Goal: Information Seeking & Learning: Learn about a topic

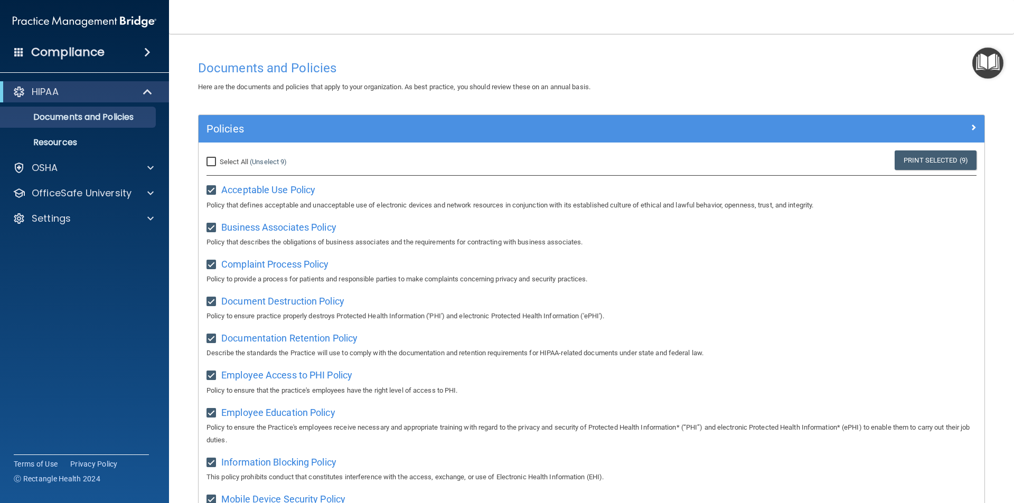
scroll to position [345, 0]
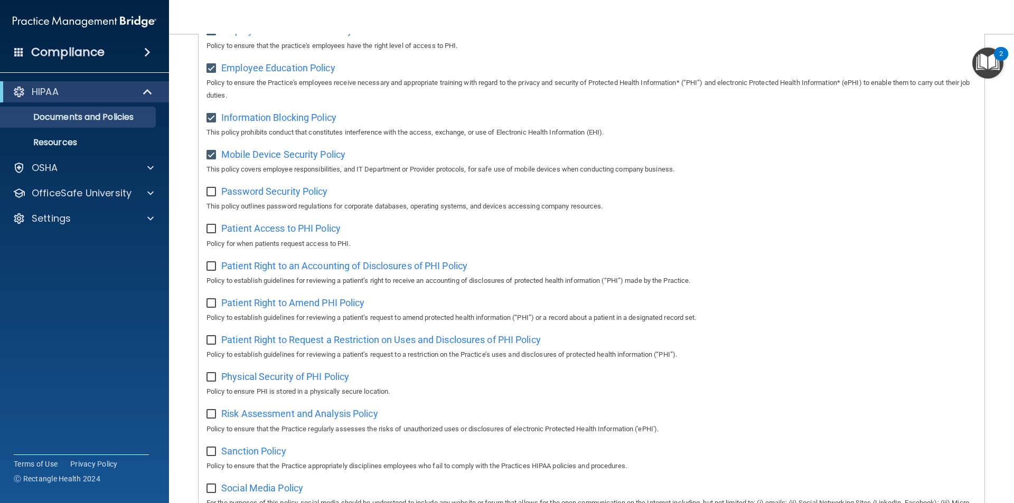
click at [209, 193] on input "checkbox" at bounding box center [213, 192] width 12 height 8
checkbox input "true"
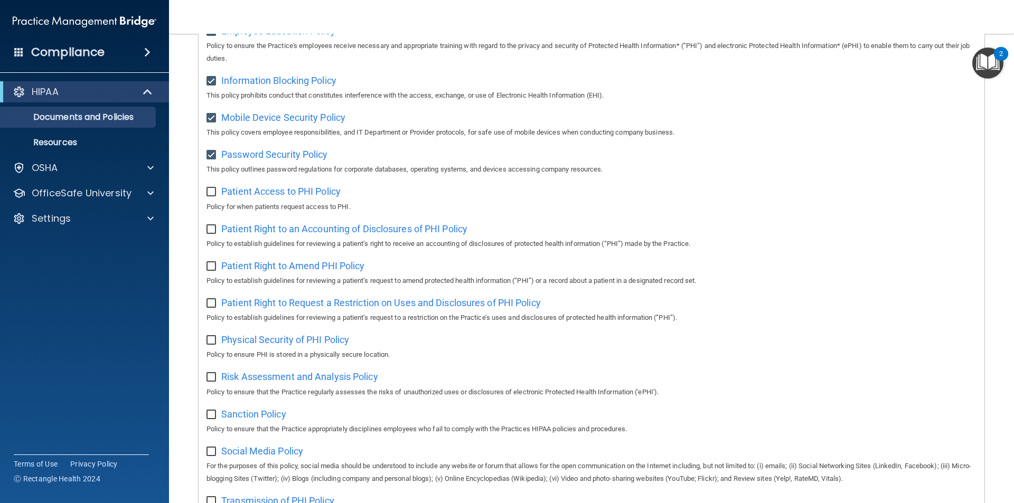
scroll to position [398, 0]
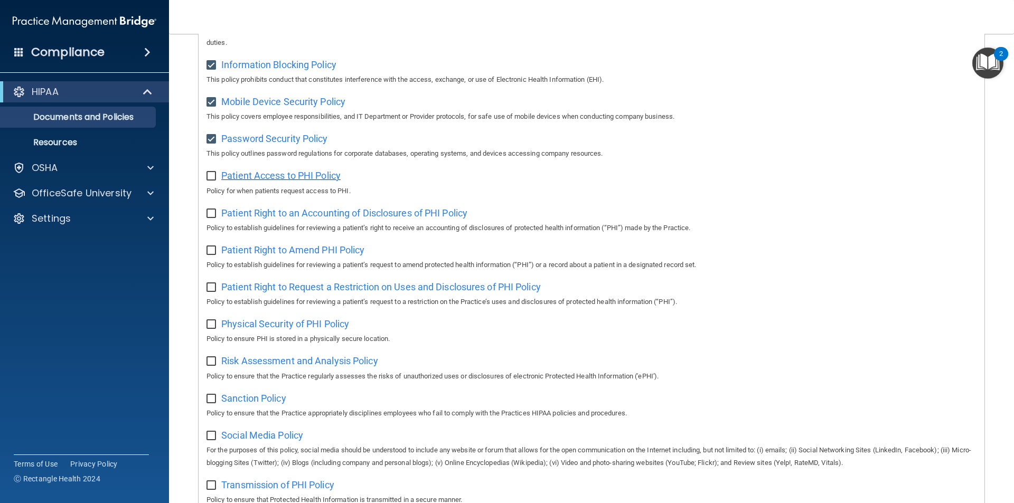
click at [289, 181] on span "Patient Access to PHI Policy" at bounding box center [280, 175] width 119 height 11
click at [216, 181] on input "checkbox" at bounding box center [213, 176] width 12 height 8
checkbox input "true"
click at [410, 218] on span "Patient Right to an Accounting of Disclosures of PHI Policy" at bounding box center [344, 213] width 246 height 11
click at [209, 218] on input "checkbox" at bounding box center [213, 214] width 12 height 8
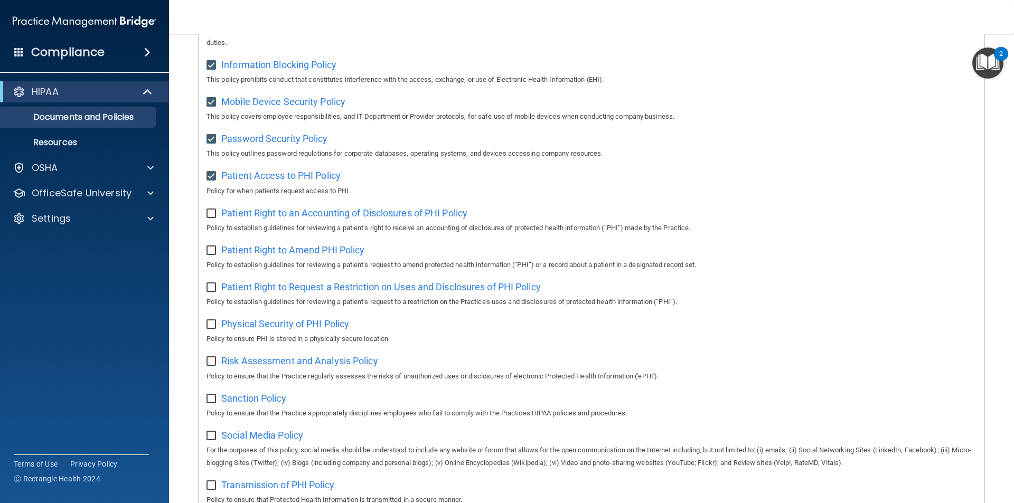
checkbox input "true"
click at [332, 256] on span "Patient Right to Amend PHI Policy" at bounding box center [292, 250] width 143 height 11
click at [211, 255] on input "checkbox" at bounding box center [213, 251] width 12 height 8
checkbox input "true"
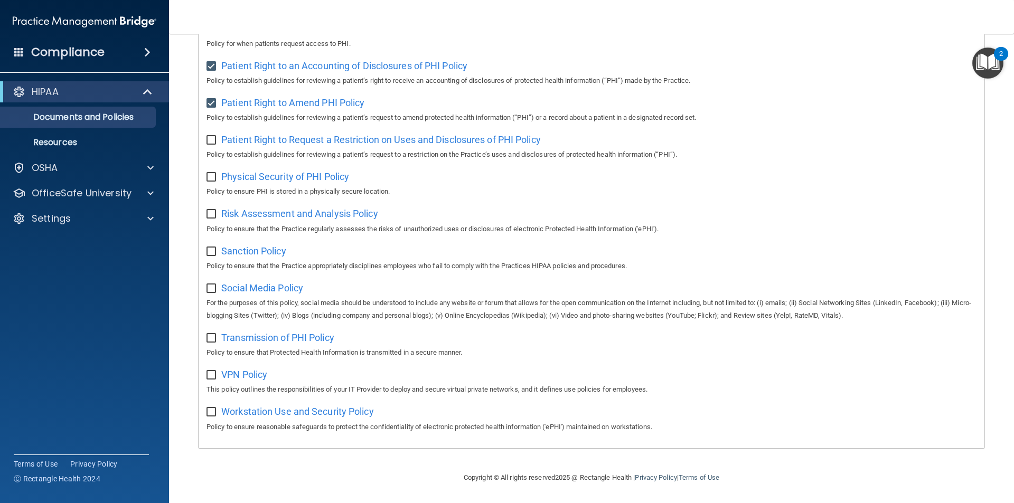
scroll to position [503, 0]
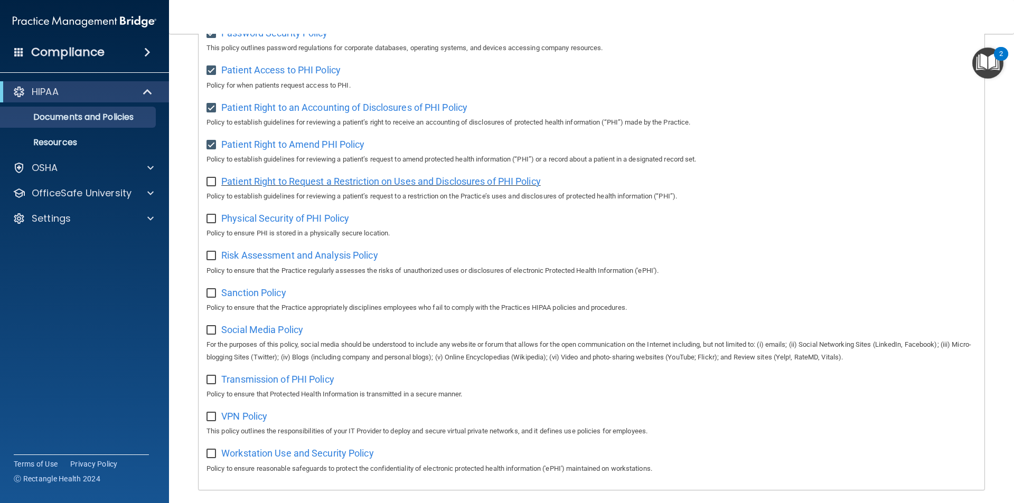
click at [412, 187] on span "Patient Right to Request a Restriction on Uses and Disclosures of PHI Policy" at bounding box center [381, 181] width 320 height 11
click at [207, 186] on input "checkbox" at bounding box center [213, 182] width 12 height 8
checkbox input "true"
click at [270, 224] on span "Physical Security of PHI Policy" at bounding box center [285, 218] width 128 height 11
click at [213, 223] on input "checkbox" at bounding box center [213, 219] width 12 height 8
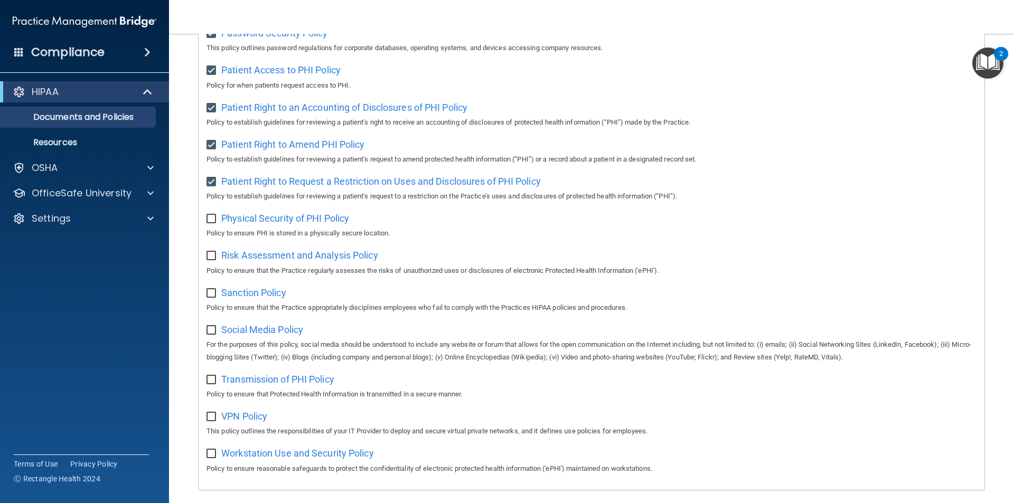
checkbox input "true"
click at [321, 261] on span "Risk Assessment and Analysis Policy" at bounding box center [299, 255] width 157 height 11
click at [213, 260] on input "checkbox" at bounding box center [213, 256] width 12 height 8
checkbox input "true"
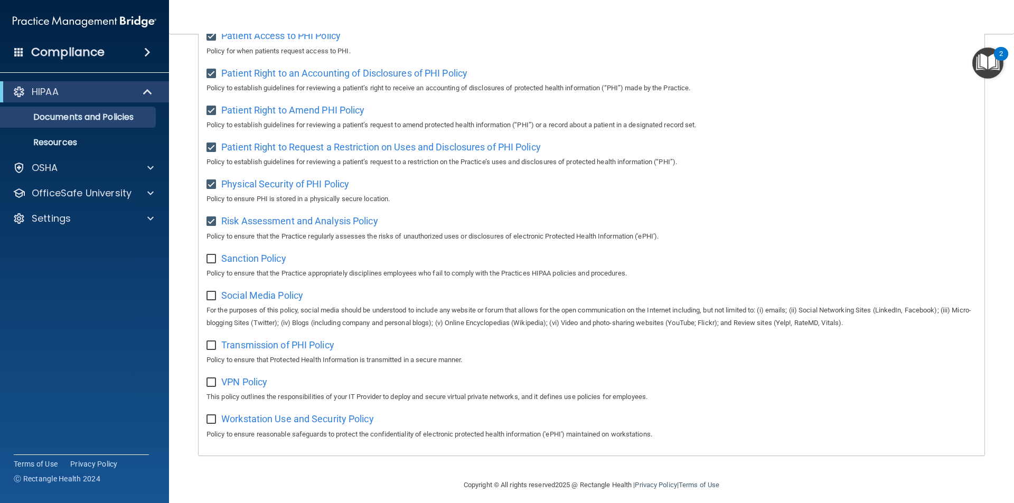
scroll to position [556, 0]
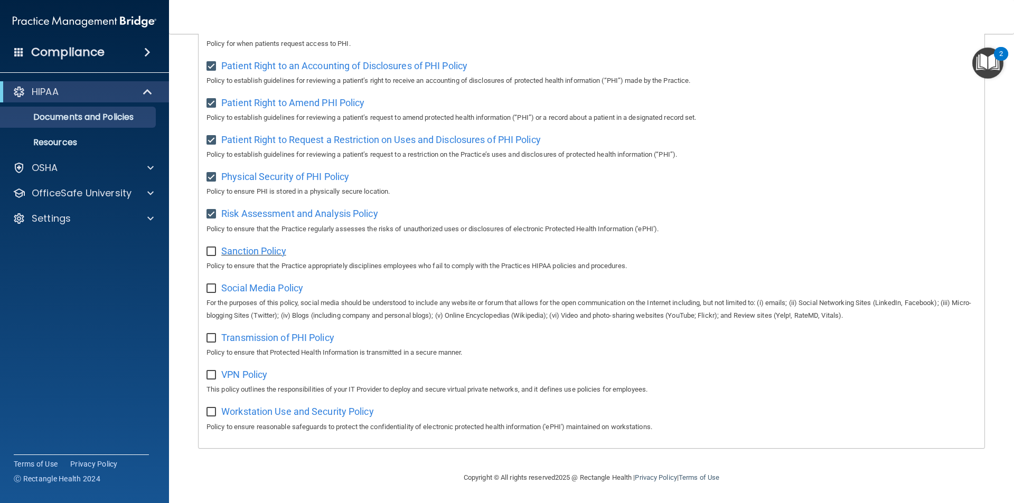
click at [265, 249] on span "Sanction Policy" at bounding box center [253, 251] width 65 height 11
click at [216, 249] on input "checkbox" at bounding box center [213, 252] width 12 height 8
checkbox input "true"
click at [264, 287] on span "Social Media Policy" at bounding box center [262, 288] width 82 height 11
click at [212, 285] on input "checkbox" at bounding box center [213, 289] width 12 height 8
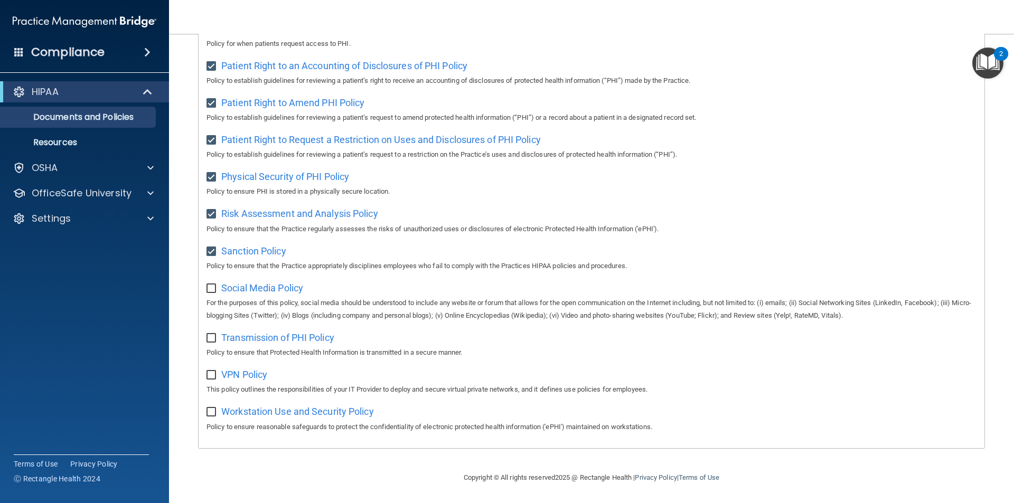
checkbox input "true"
click at [270, 334] on span "Transmission of PHI Policy" at bounding box center [277, 337] width 113 height 11
click at [210, 336] on input "checkbox" at bounding box center [213, 338] width 12 height 8
checkbox input "true"
click at [240, 373] on span "VPN Policy" at bounding box center [244, 374] width 46 height 11
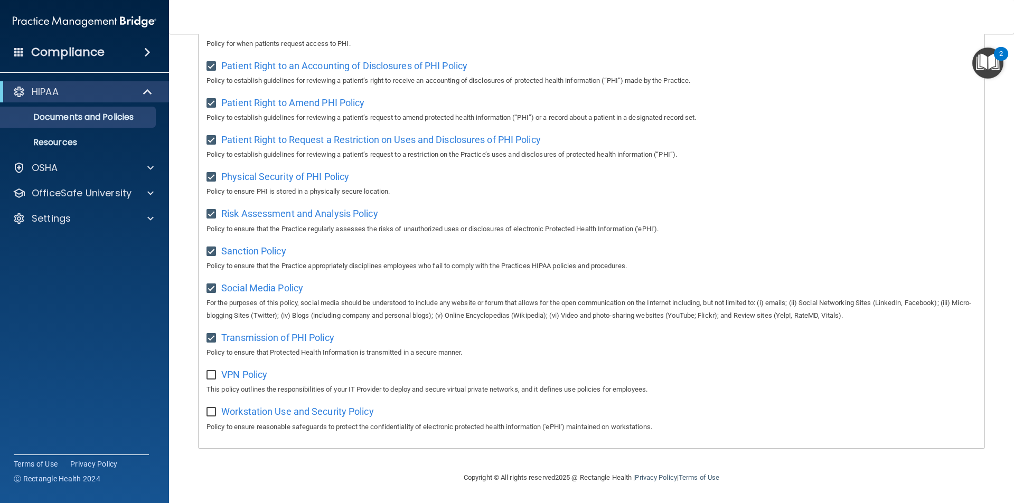
click at [213, 375] on input "checkbox" at bounding box center [213, 375] width 12 height 8
checkbox input "true"
click at [317, 408] on span "Workstation Use and Security Policy" at bounding box center [297, 411] width 153 height 11
click at [311, 410] on span "Workstation Use and Security Policy" at bounding box center [297, 411] width 153 height 11
click at [213, 409] on input "checkbox" at bounding box center [213, 412] width 12 height 8
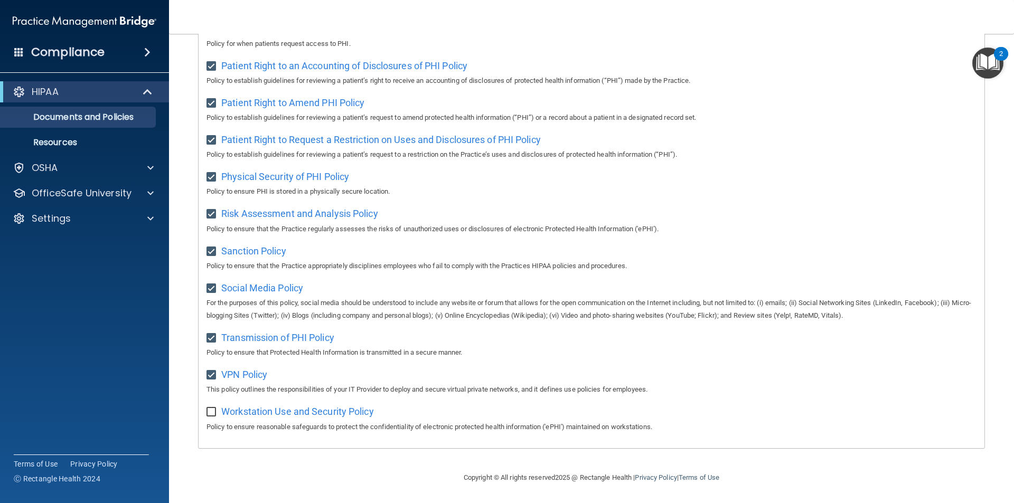
checkbox input "true"
click at [97, 192] on p "OfficeSafe University" at bounding box center [82, 193] width 100 height 13
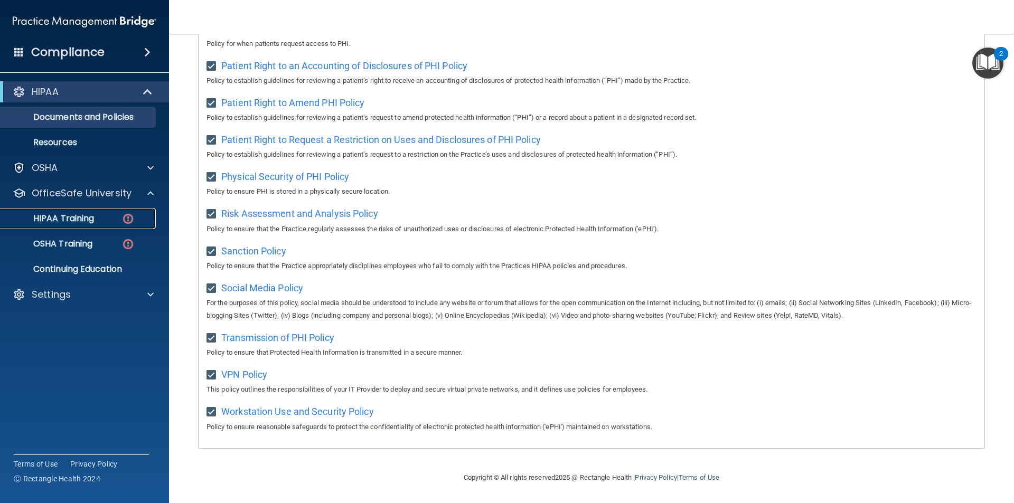
click at [82, 214] on p "HIPAA Training" at bounding box center [50, 218] width 87 height 11
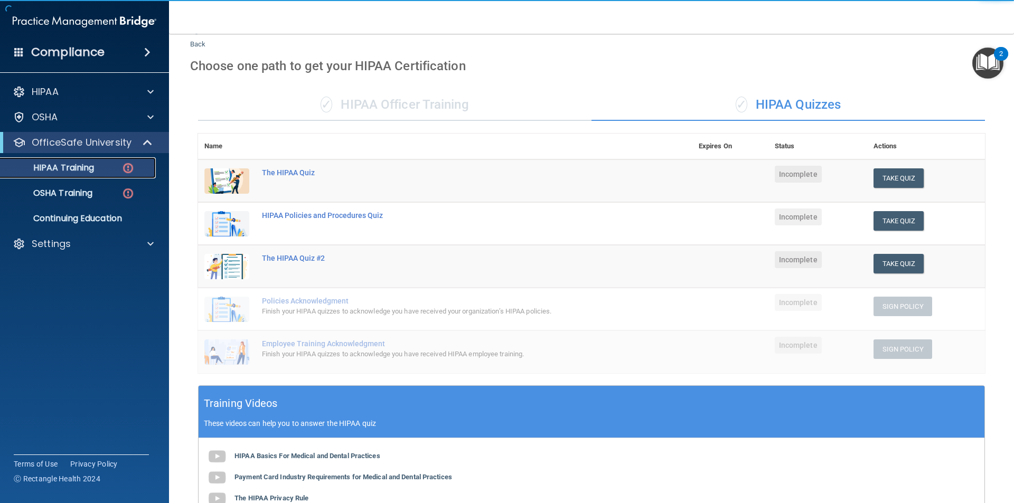
scroll to position [25, 0]
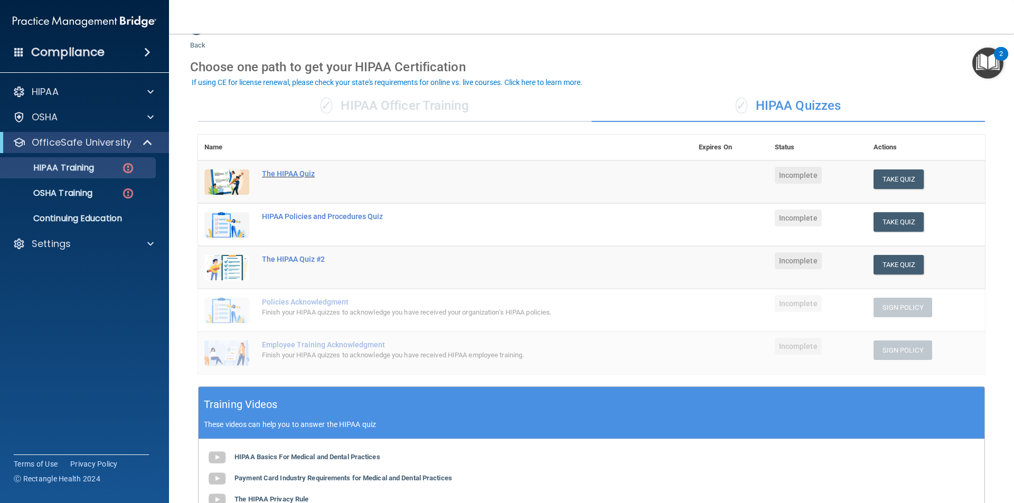
click at [289, 177] on div "The HIPAA Quiz" at bounding box center [451, 174] width 378 height 8
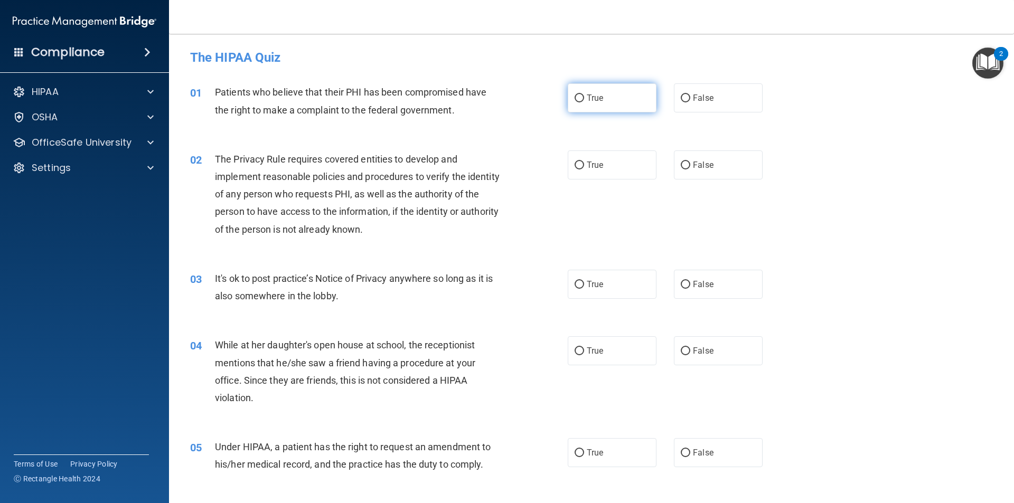
click at [578, 99] on input "True" at bounding box center [580, 99] width 10 height 8
radio input "true"
click at [576, 164] on input "True" at bounding box center [580, 166] width 10 height 8
radio input "true"
drag, startPoint x: 434, startPoint y: 208, endPoint x: 509, endPoint y: 218, distance: 75.1
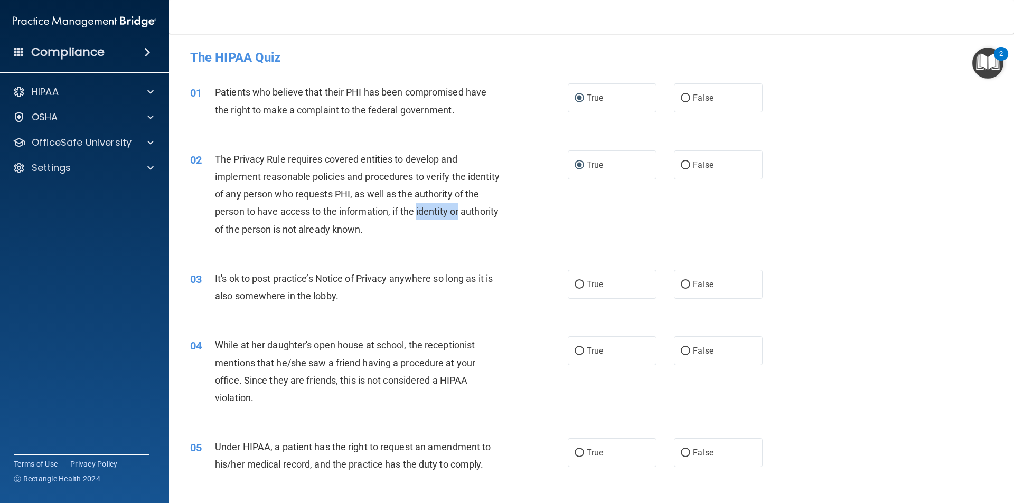
click at [509, 218] on div "02 The Privacy Rule requires covered entities to develop and implement reasonab…" at bounding box center [378, 197] width 409 height 93
click at [448, 234] on div "The Privacy Rule requires covered entities to develop and implement reasonable …" at bounding box center [362, 195] width 295 height 88
drag, startPoint x: 475, startPoint y: 211, endPoint x: 468, endPoint y: 210, distance: 6.9
click at [468, 210] on span "The Privacy Rule requires covered entities to develop and implement reasonable …" at bounding box center [357, 194] width 285 height 81
click at [447, 226] on div "The Privacy Rule requires covered entities to develop and implement reasonable …" at bounding box center [362, 195] width 295 height 88
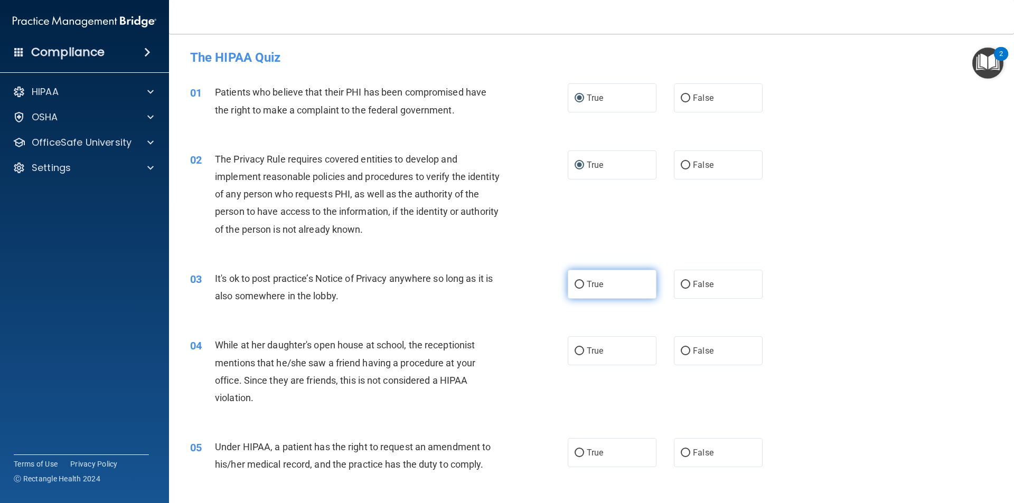
click at [578, 281] on input "True" at bounding box center [580, 285] width 10 height 8
radio input "true"
click at [684, 355] on input "False" at bounding box center [686, 352] width 10 height 8
radio input "true"
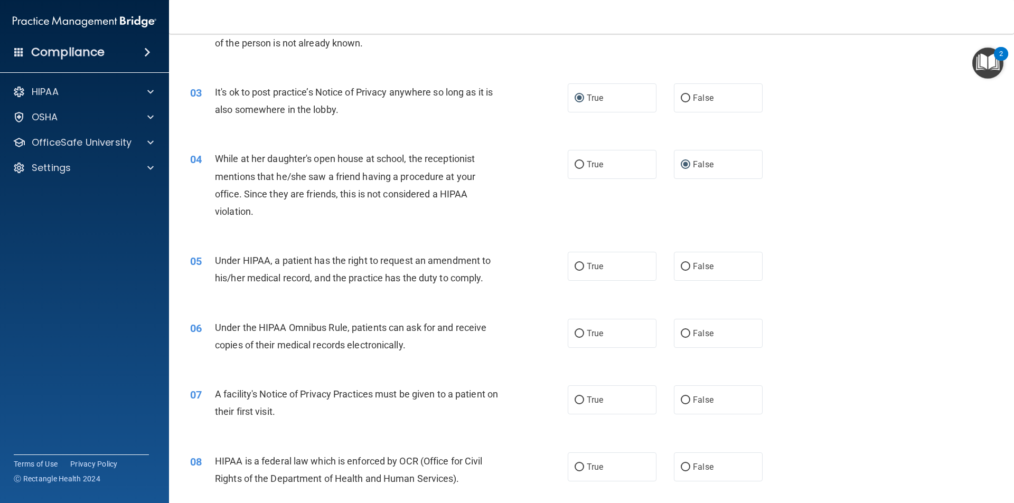
scroll to position [211, 0]
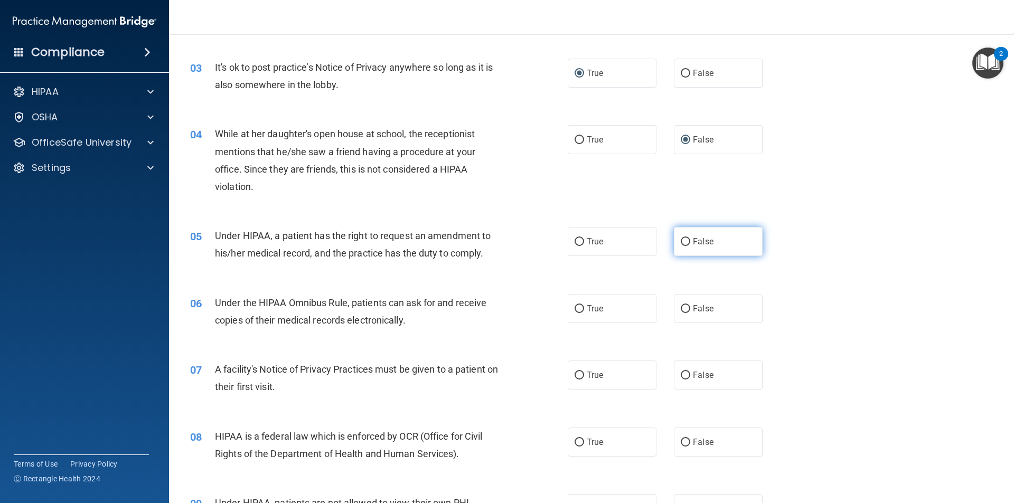
click at [682, 242] on input "False" at bounding box center [686, 242] width 10 height 8
radio input "true"
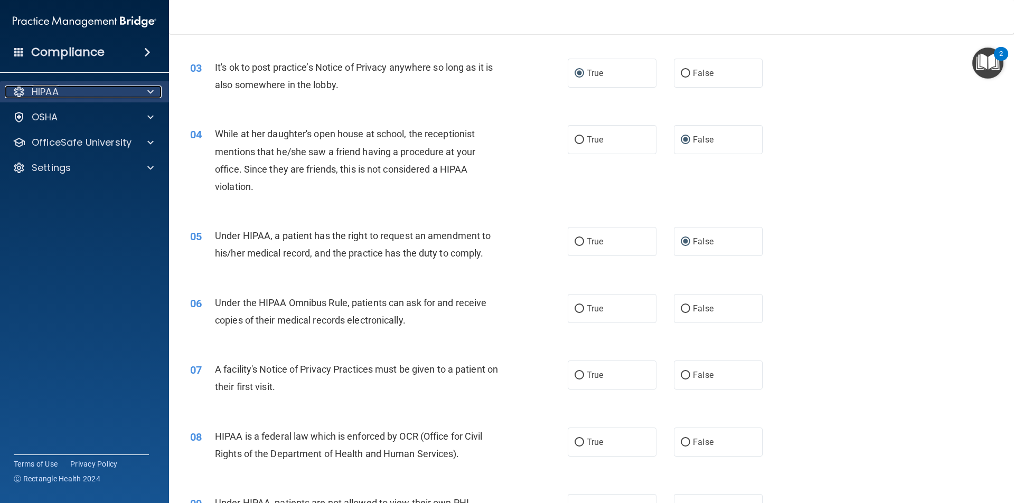
click at [54, 95] on p "HIPAA" at bounding box center [45, 92] width 27 height 13
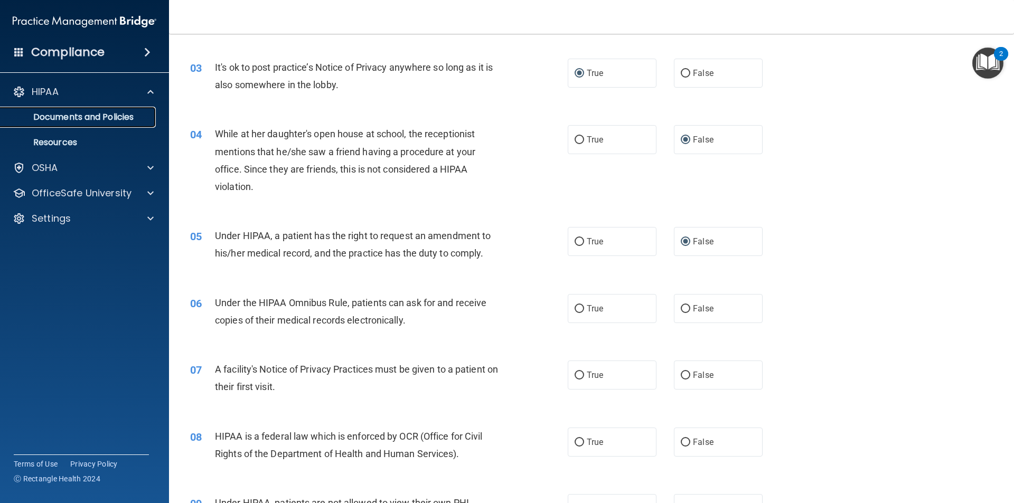
click at [90, 115] on p "Documents and Policies" at bounding box center [79, 117] width 144 height 11
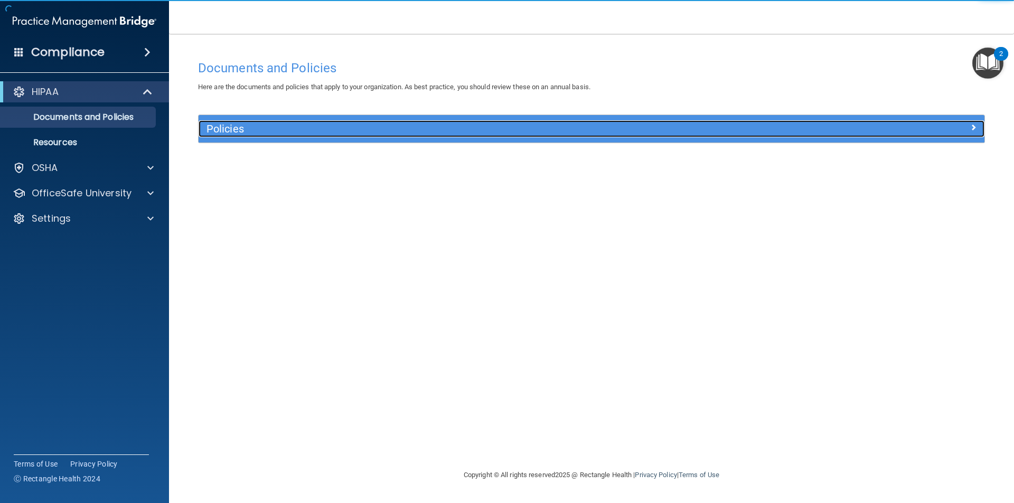
click at [241, 134] on h5 "Policies" at bounding box center [494, 129] width 574 height 12
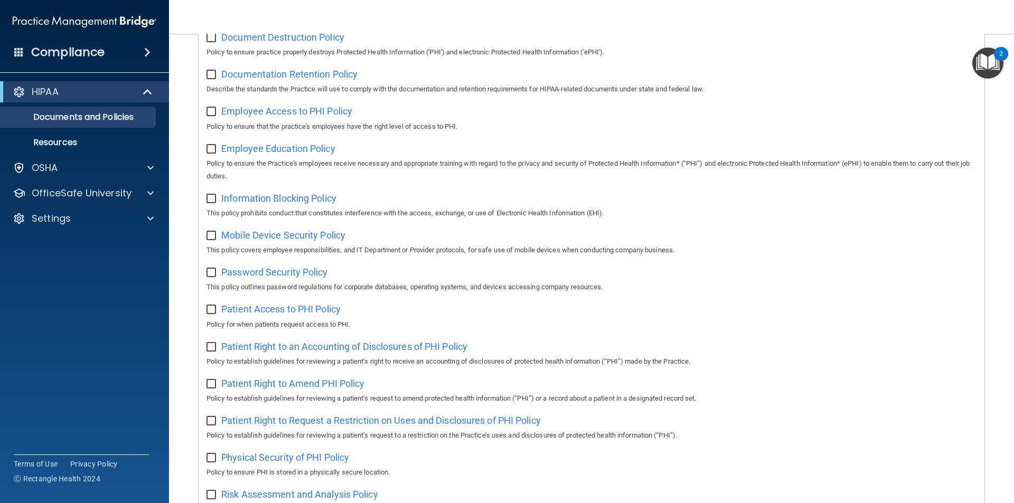
scroll to position [317, 0]
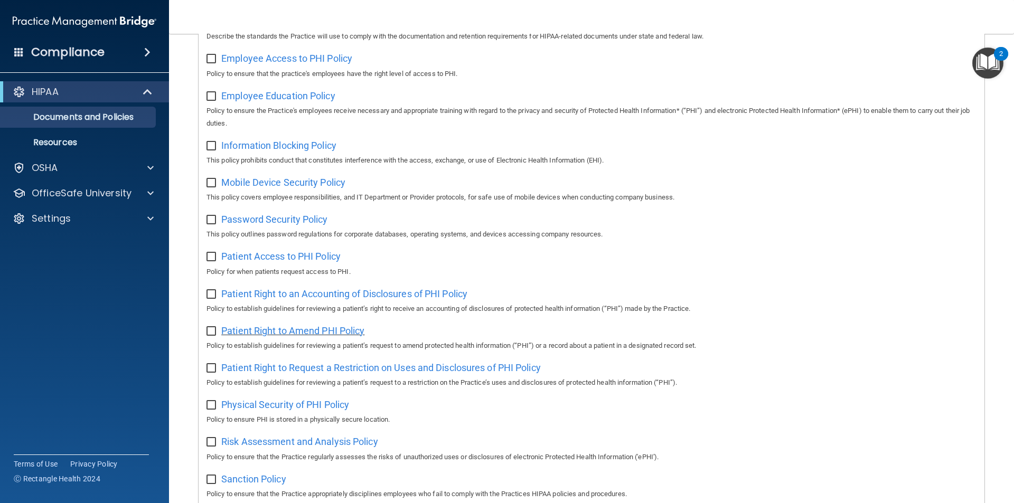
click at [290, 336] on span "Patient Right to Amend PHI Policy" at bounding box center [292, 330] width 143 height 11
click at [71, 197] on p "OfficeSafe University" at bounding box center [82, 193] width 100 height 13
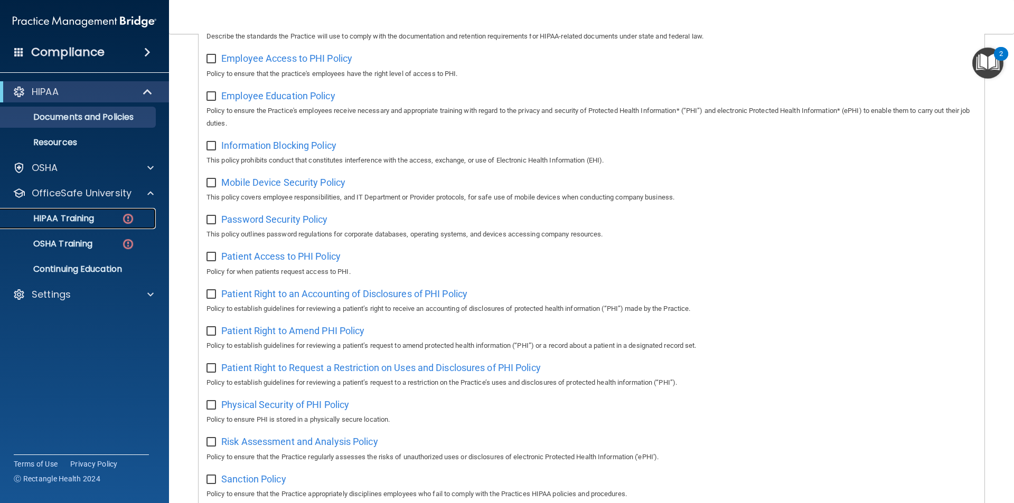
click at [71, 216] on p "HIPAA Training" at bounding box center [50, 218] width 87 height 11
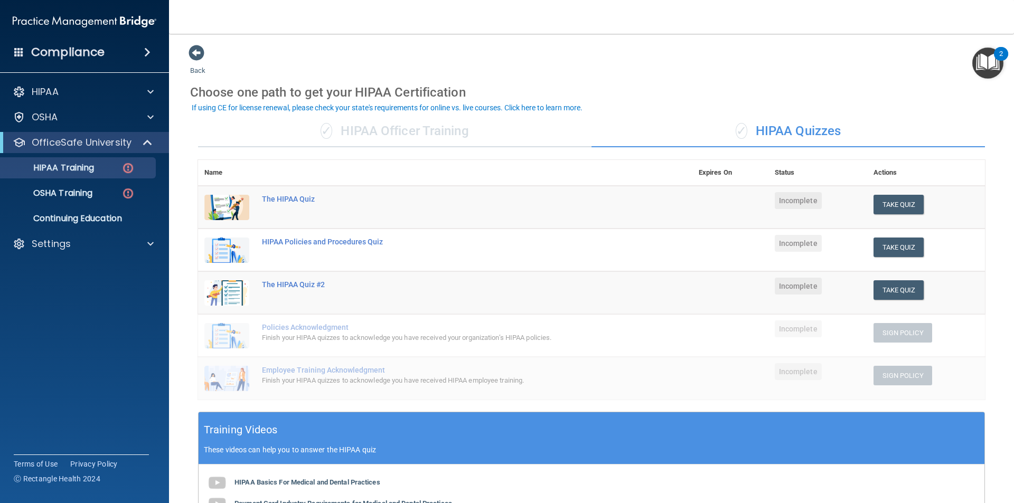
click at [276, 193] on td "The HIPAA Quiz" at bounding box center [474, 207] width 437 height 43
click at [277, 199] on div "The HIPAA Quiz" at bounding box center [451, 199] width 378 height 8
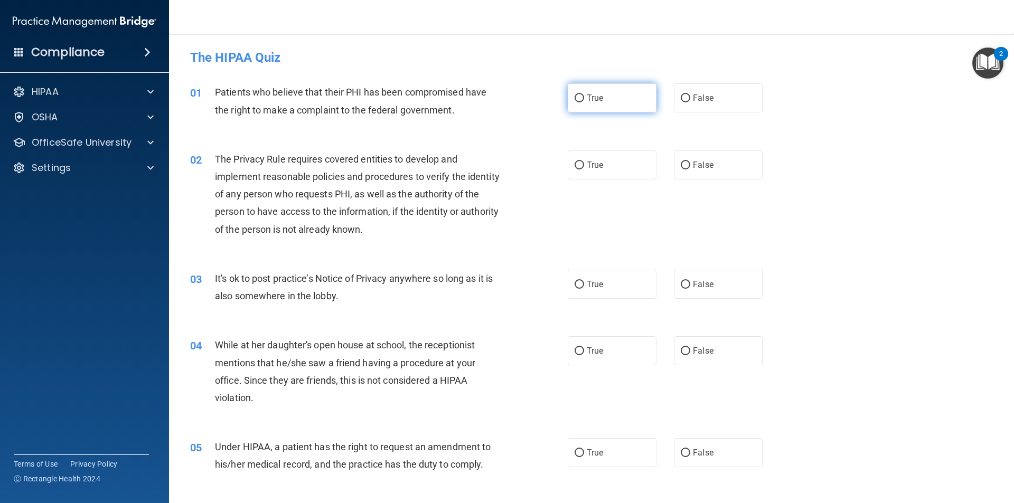
click at [575, 98] on input "True" at bounding box center [580, 99] width 10 height 8
radio input "true"
click at [575, 162] on input "True" at bounding box center [580, 166] width 10 height 8
radio input "true"
click at [575, 284] on input "True" at bounding box center [580, 285] width 10 height 8
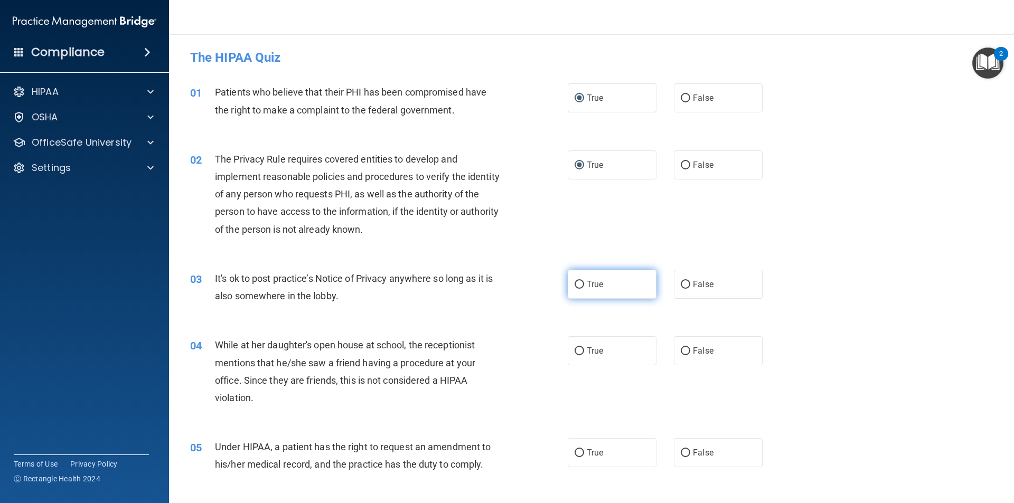
radio input "true"
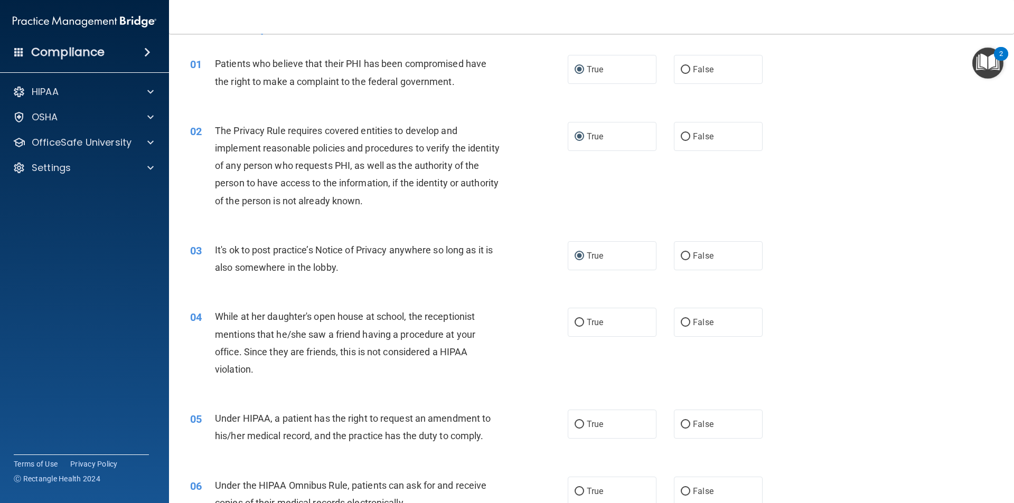
scroll to position [53, 0]
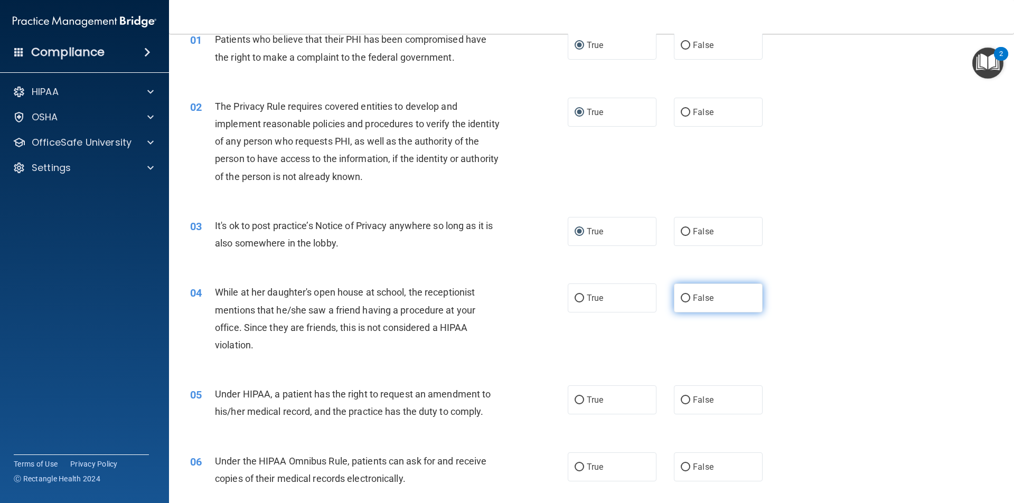
click at [683, 298] on input "False" at bounding box center [686, 299] width 10 height 8
radio input "true"
click at [681, 400] on input "False" at bounding box center [686, 401] width 10 height 8
radio input "true"
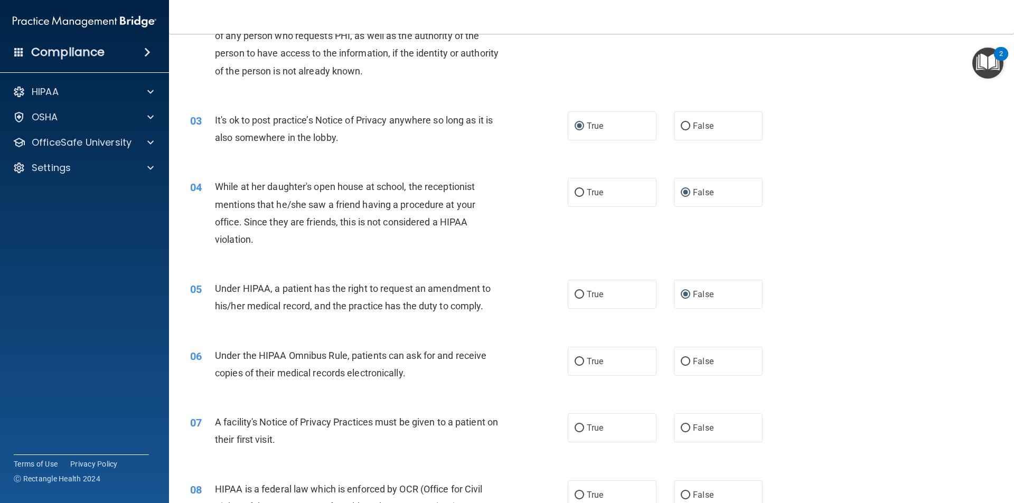
scroll to position [211, 0]
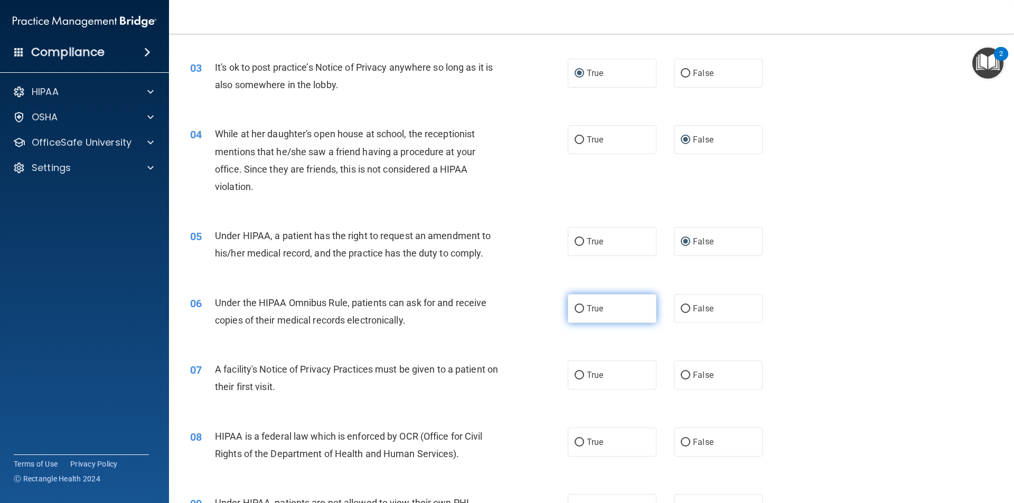
click at [579, 308] on input "True" at bounding box center [580, 309] width 10 height 8
radio input "true"
click at [575, 309] on input "True" at bounding box center [580, 309] width 10 height 8
click at [781, 297] on div "06 Under the HIPAA Omnibus Rule, patients can ask for and receive copies of the…" at bounding box center [591, 314] width 819 height 67
click at [572, 380] on label "True" at bounding box center [612, 375] width 89 height 29
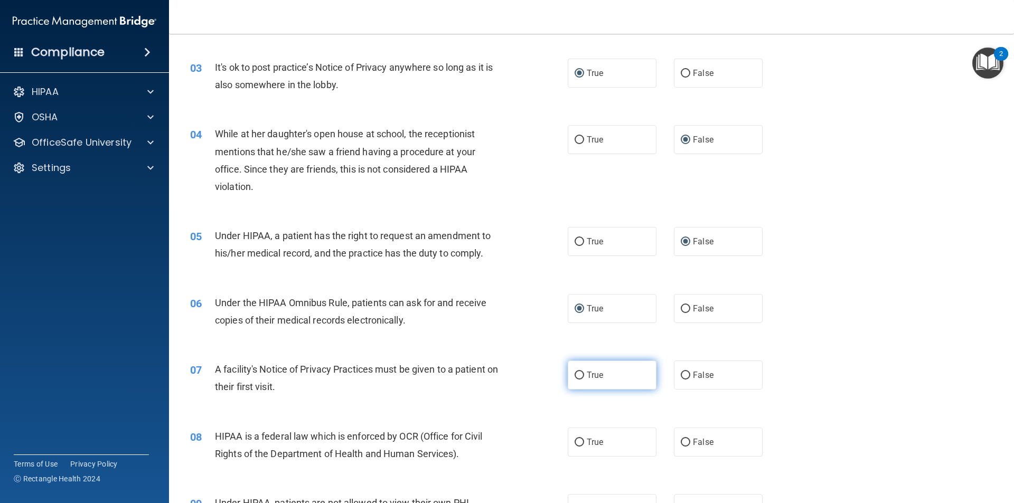
click at [575, 380] on input "True" at bounding box center [580, 376] width 10 height 8
radio input "true"
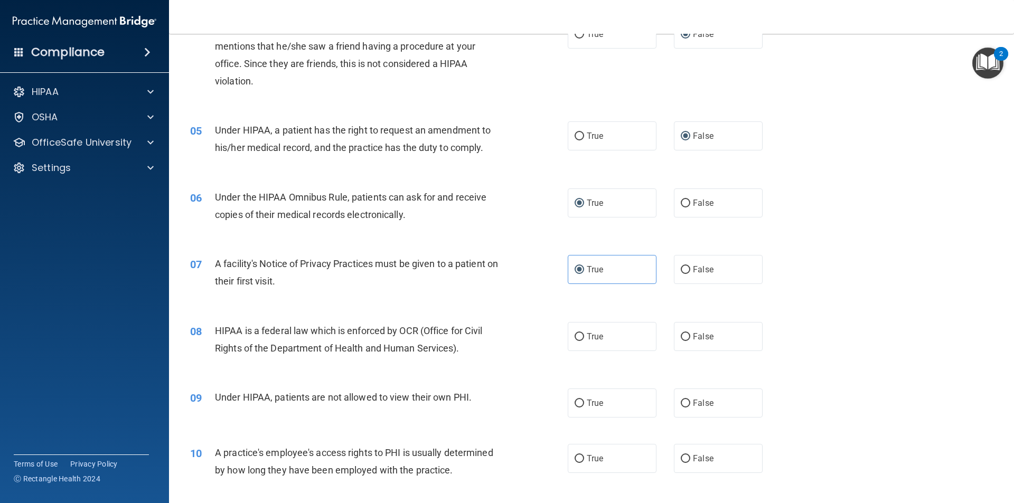
scroll to position [370, 0]
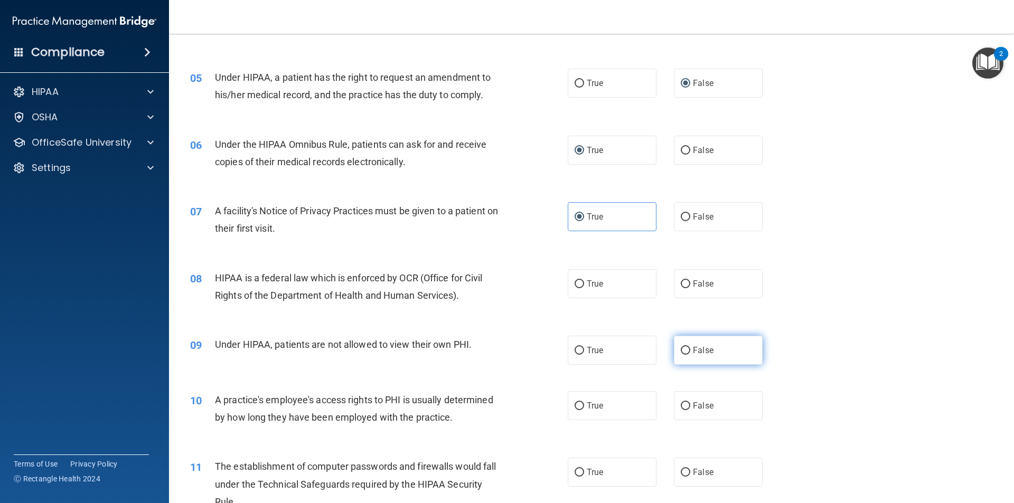
click at [681, 350] on input "False" at bounding box center [686, 351] width 10 height 8
radio input "true"
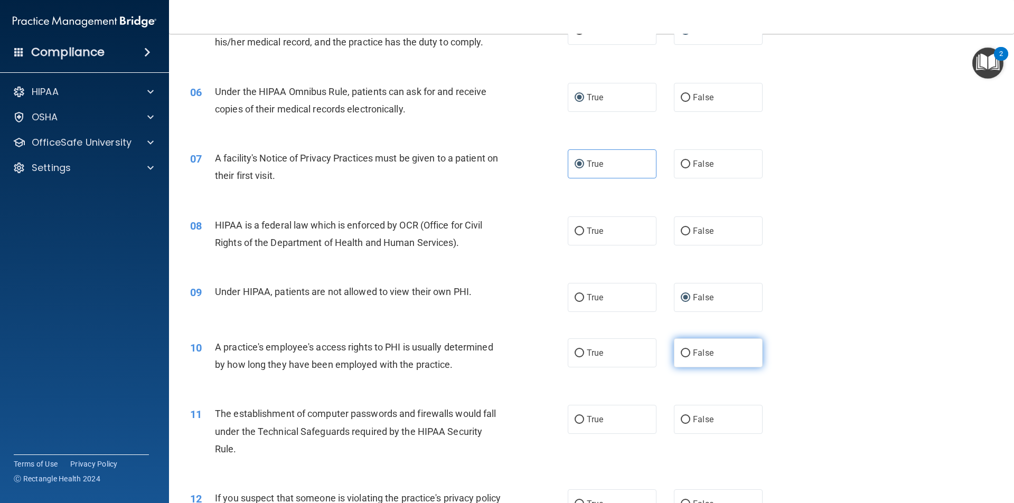
click at [674, 353] on label "False" at bounding box center [718, 353] width 89 height 29
click at [681, 353] on input "False" at bounding box center [686, 354] width 10 height 8
radio input "true"
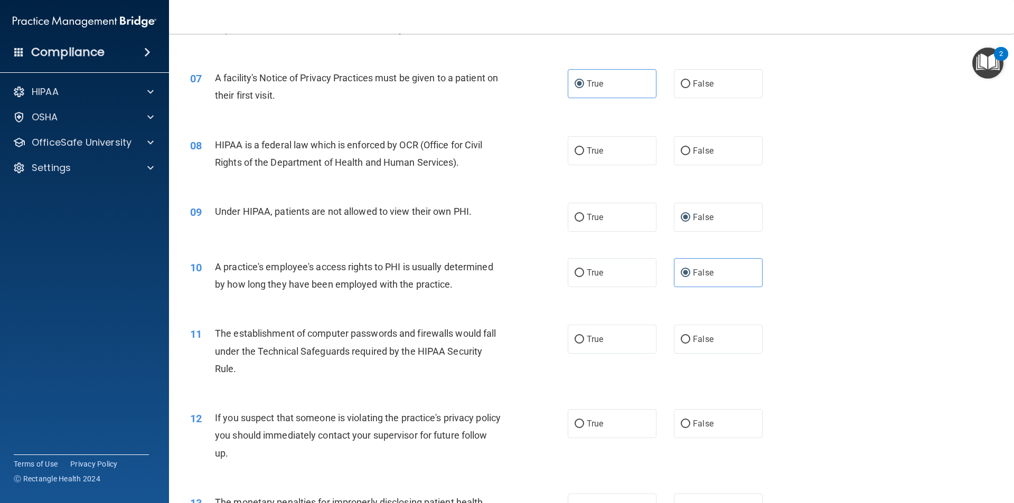
scroll to position [528, 0]
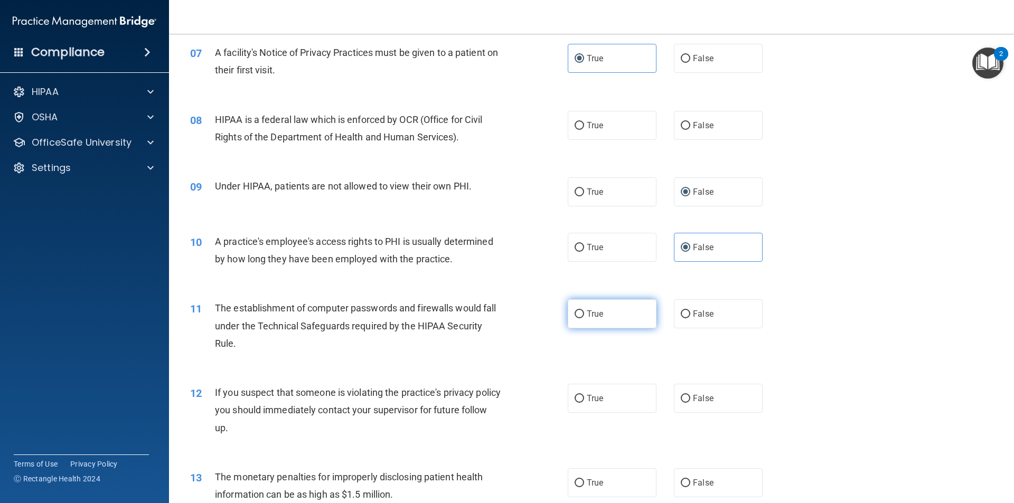
click at [575, 313] on input "True" at bounding box center [580, 315] width 10 height 8
radio input "true"
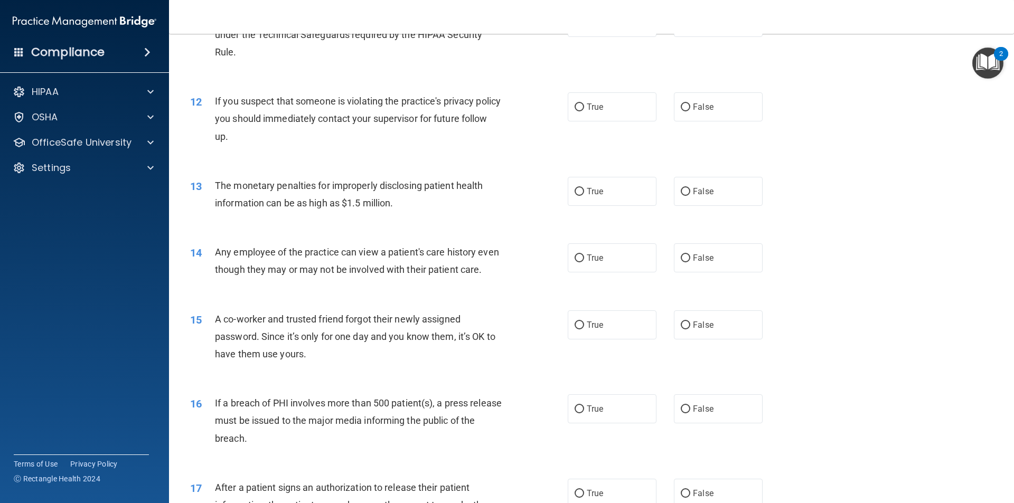
scroll to position [729, 0]
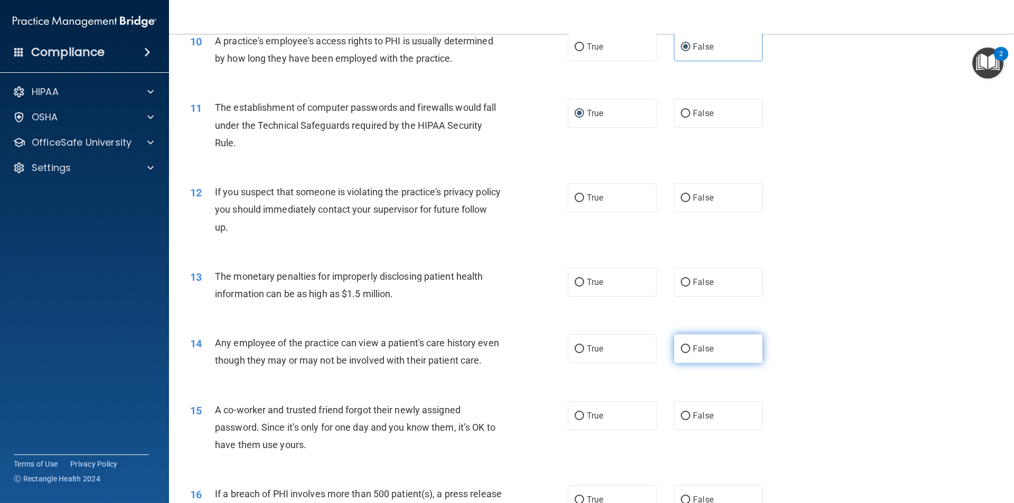
click at [681, 350] on input "False" at bounding box center [686, 349] width 10 height 8
radio input "true"
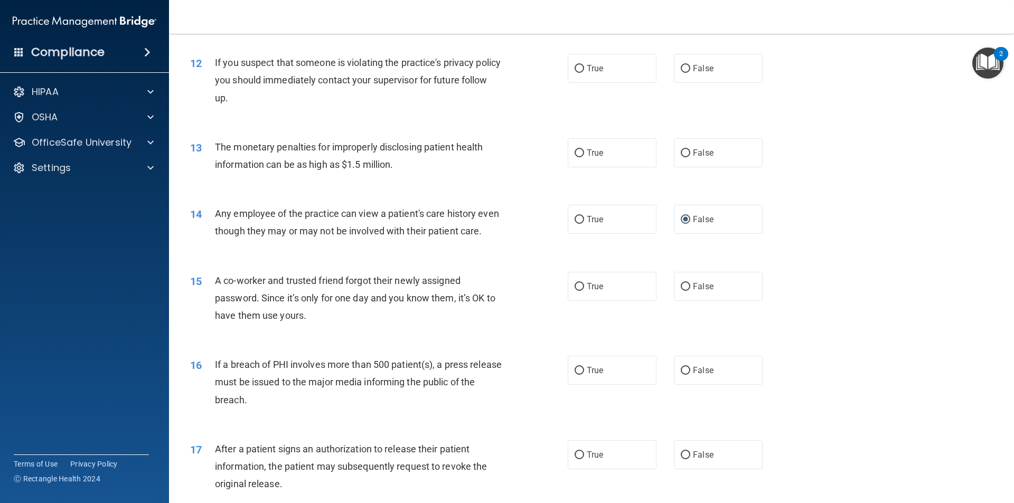
scroll to position [887, 0]
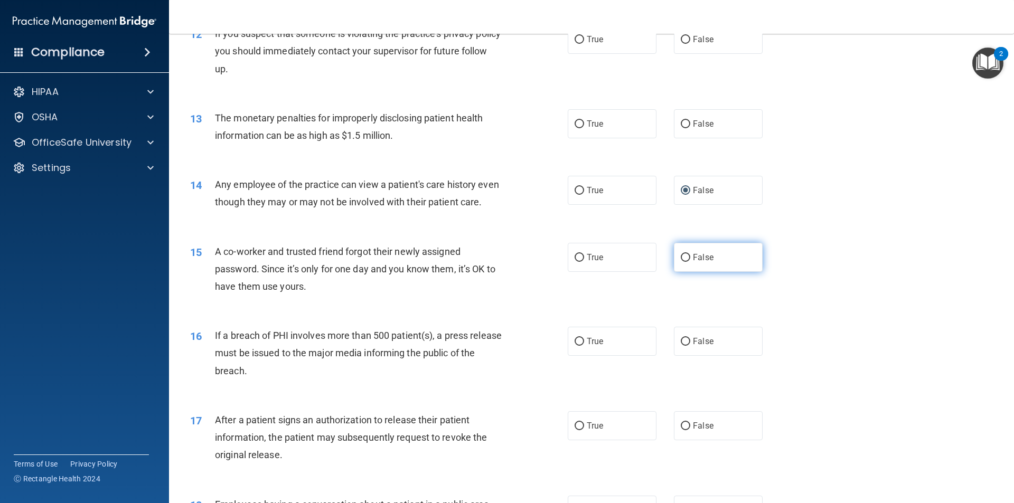
click at [681, 262] on input "False" at bounding box center [686, 258] width 10 height 8
radio input "true"
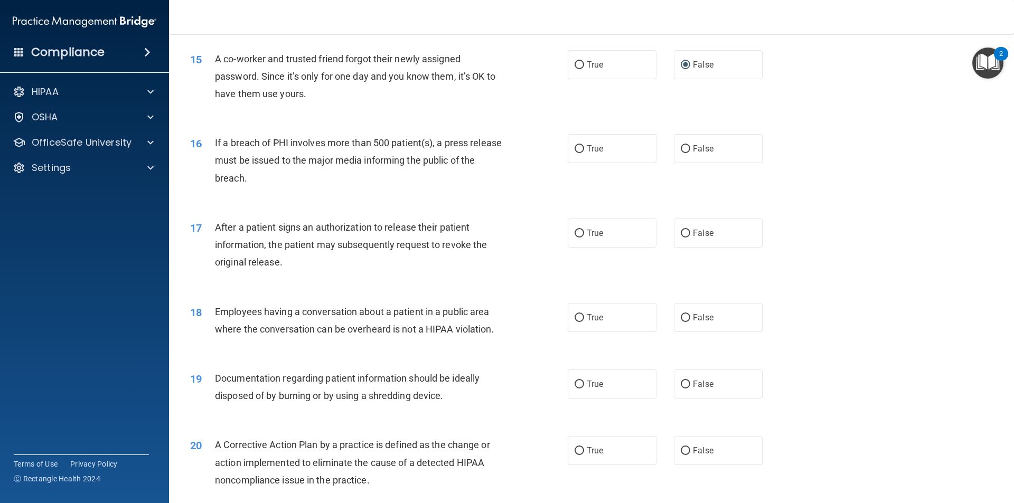
scroll to position [1099, 0]
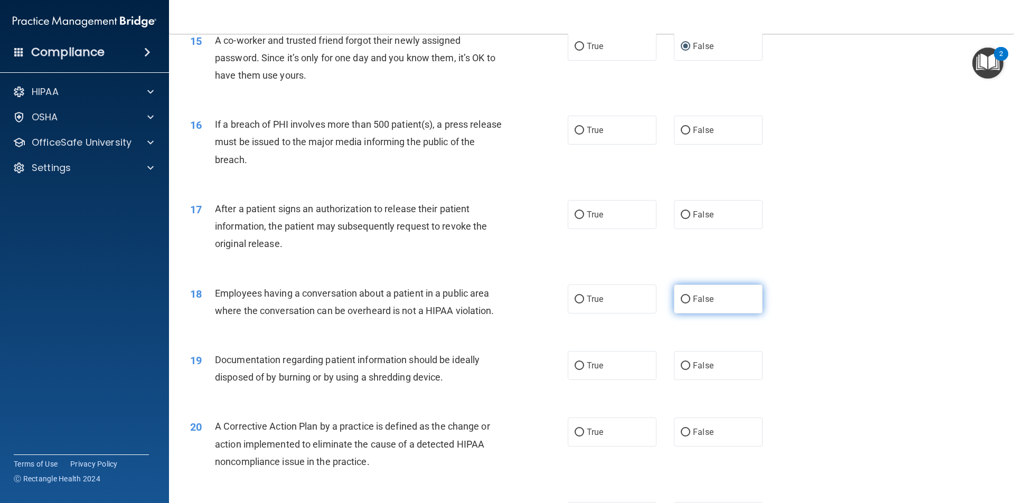
click at [681, 304] on input "False" at bounding box center [686, 300] width 10 height 8
radio input "true"
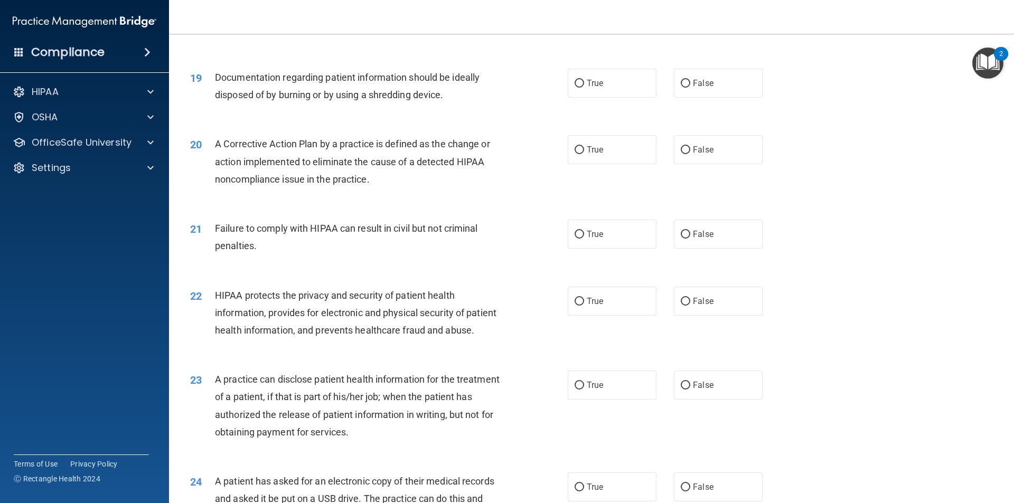
scroll to position [1521, 0]
